Goal: Information Seeking & Learning: Learn about a topic

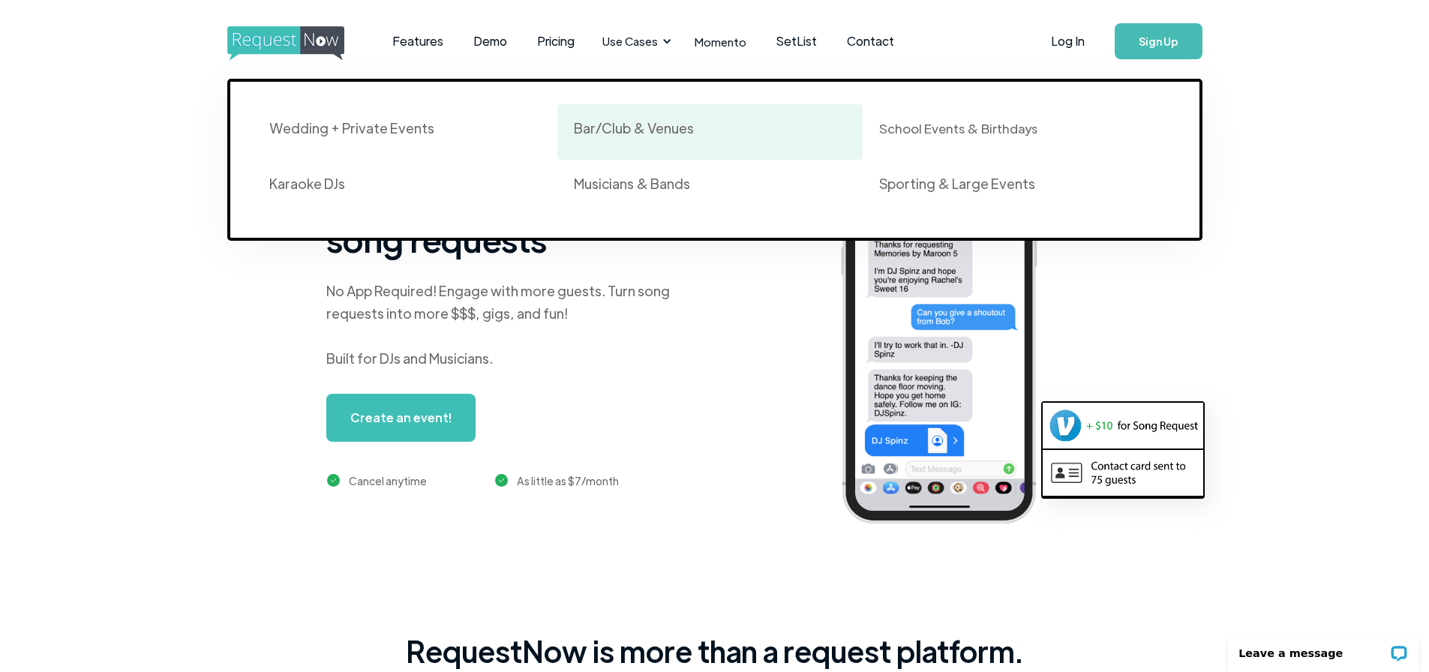
click at [655, 136] on div "Bar/Club & Venues" at bounding box center [634, 128] width 120 height 18
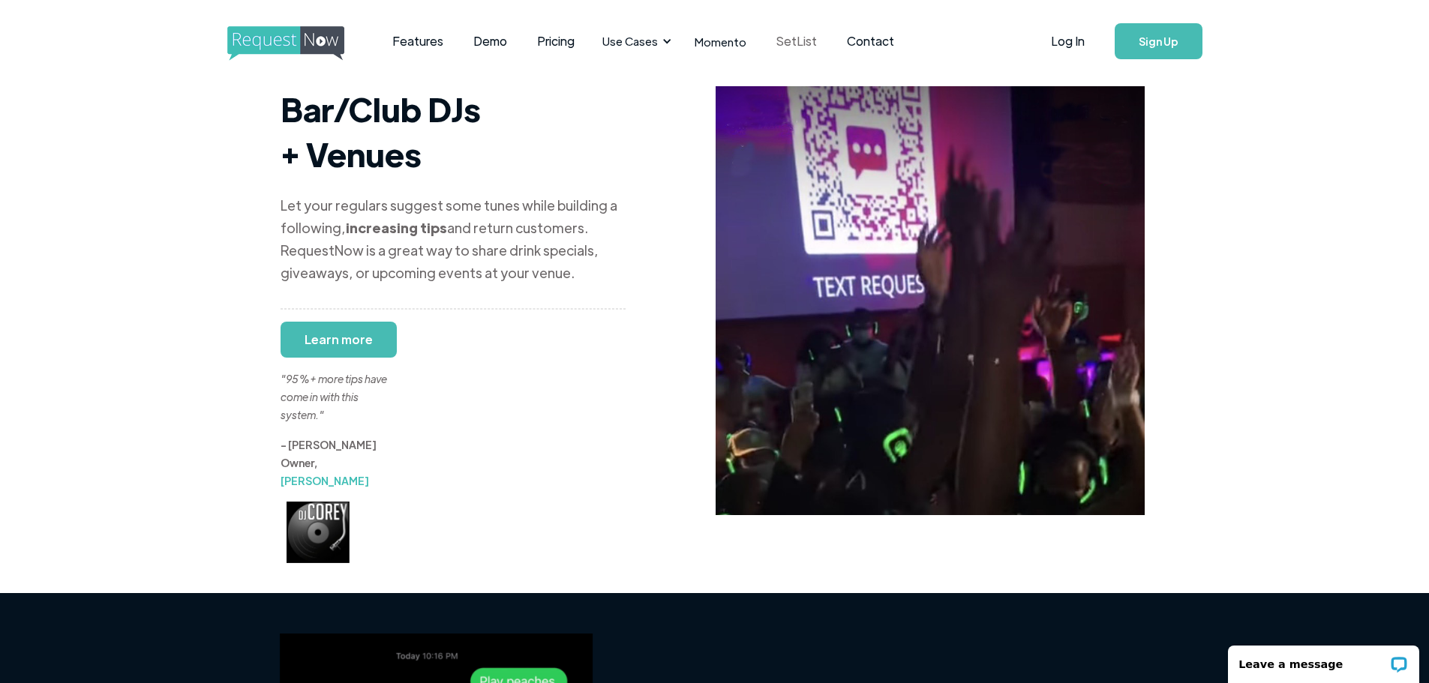
click at [806, 38] on link "SetList" at bounding box center [796, 41] width 71 height 47
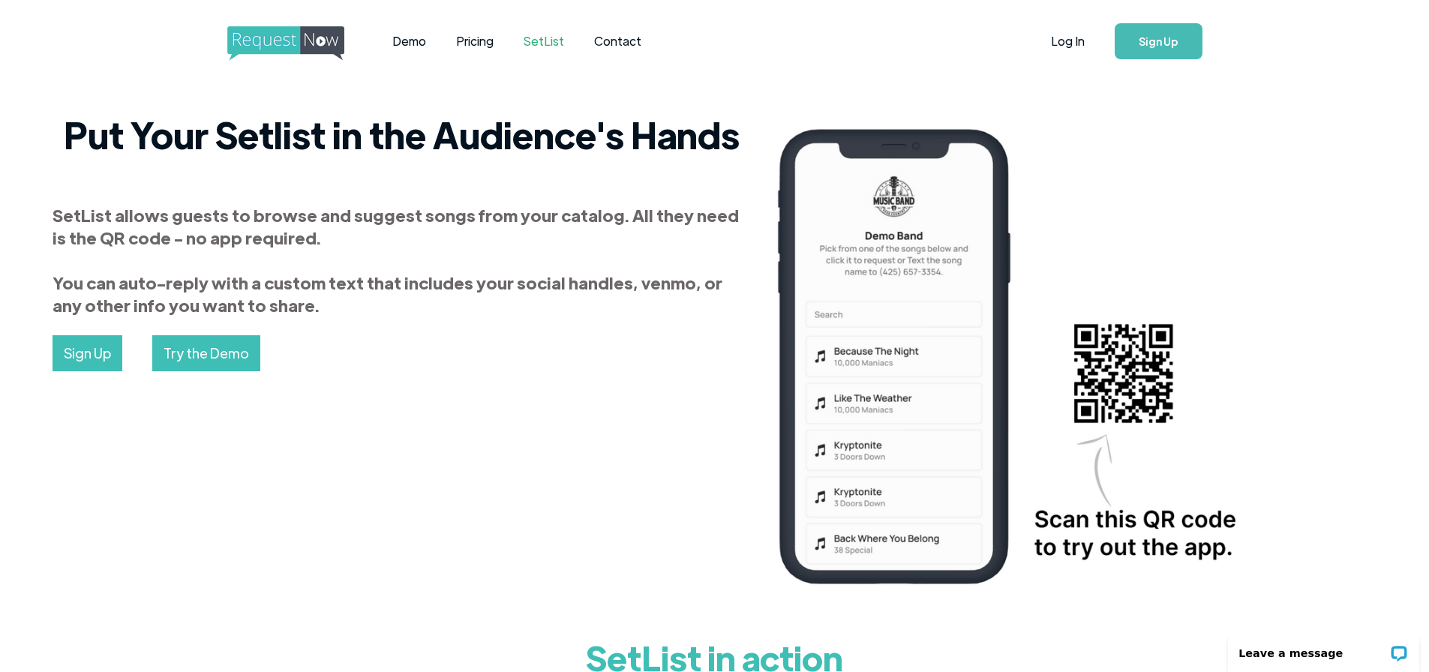
click at [233, 353] on link "Try the Demo" at bounding box center [206, 353] width 108 height 36
click at [500, 36] on link "Pricing" at bounding box center [475, 41] width 68 height 47
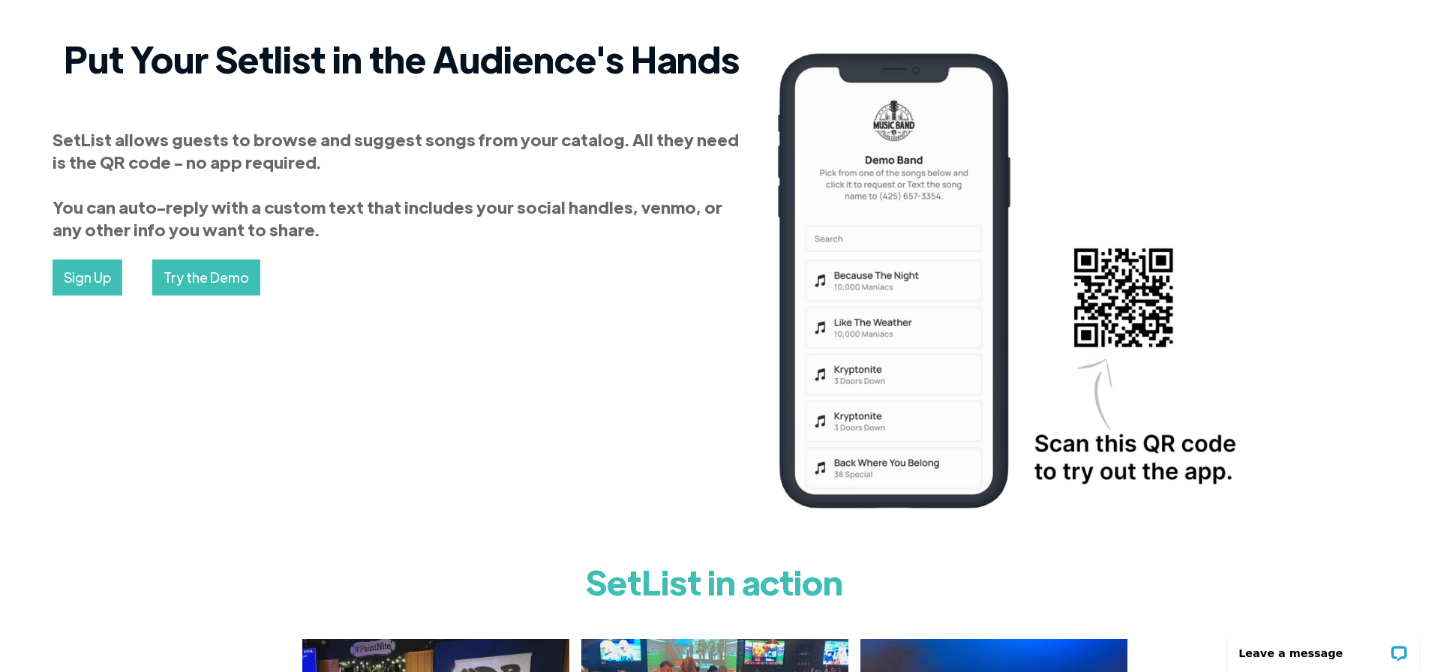
scroll to position [74, 0]
